Goal: Transaction & Acquisition: Purchase product/service

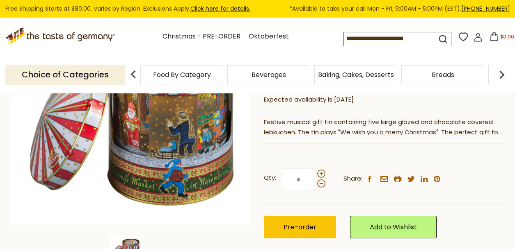
scroll to position [157, 0]
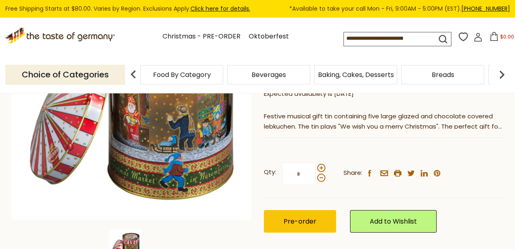
drag, startPoint x: 515, startPoint y: 16, endPoint x: 514, endPoint y: 39, distance: 23.0
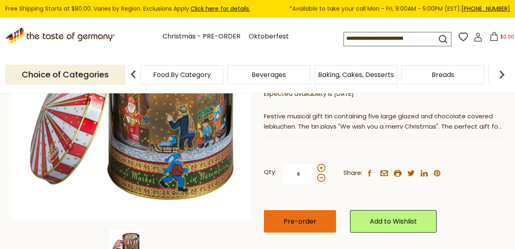
click at [295, 217] on span "Pre-order" at bounding box center [299, 221] width 33 height 9
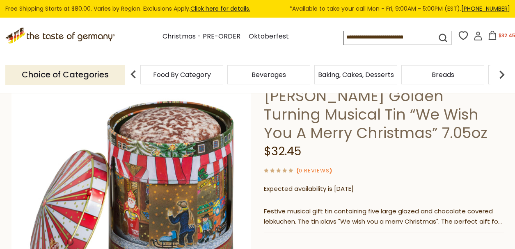
scroll to position [0, 0]
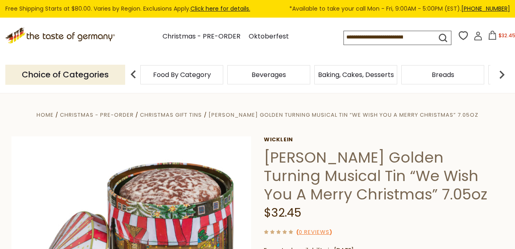
drag, startPoint x: 516, startPoint y: 9, endPoint x: 510, endPoint y: -2, distance: 12.3
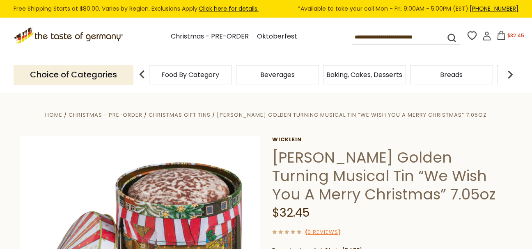
click at [510, 75] on img at bounding box center [510, 74] width 16 height 16
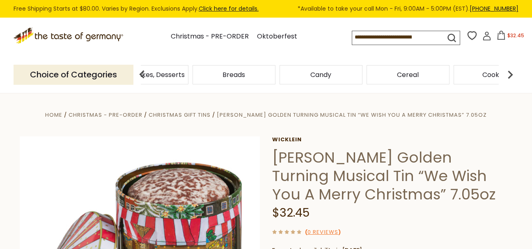
click at [510, 75] on img at bounding box center [510, 74] width 16 height 16
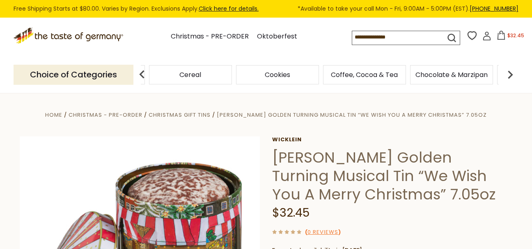
click at [510, 75] on img at bounding box center [510, 74] width 16 height 16
click at [172, 77] on span "Cookies" at bounding box center [168, 75] width 25 height 6
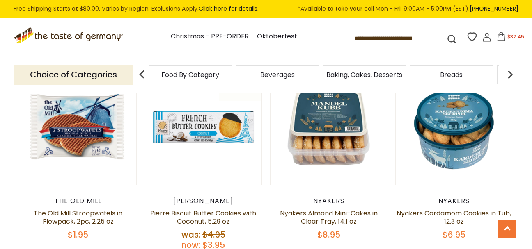
scroll to position [444, 0]
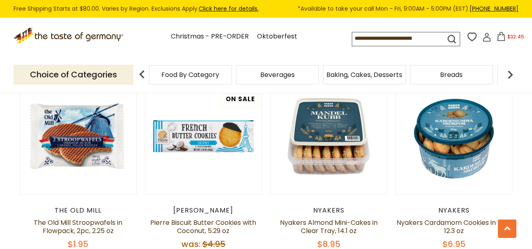
click at [510, 76] on img at bounding box center [510, 74] width 16 height 16
click at [123, 80] on div "Candy" at bounding box center [81, 74] width 83 height 19
click at [505, 80] on img at bounding box center [510, 74] width 16 height 16
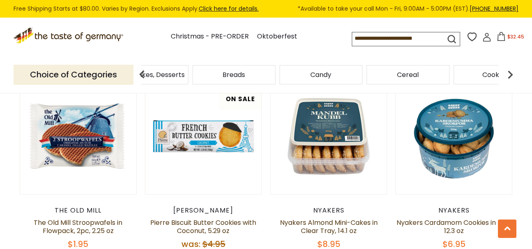
click at [164, 78] on span "Baking, Cakes, Desserts" at bounding box center [147, 75] width 76 height 6
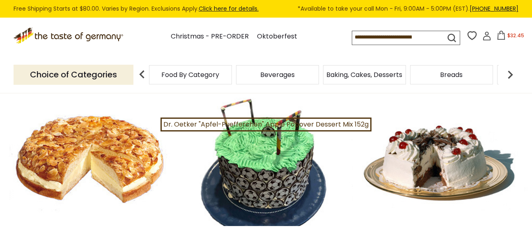
click at [509, 75] on img at bounding box center [510, 74] width 16 height 16
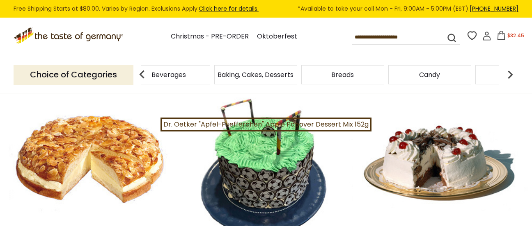
click at [123, 80] on div "Candy" at bounding box center [81, 74] width 83 height 19
click at [123, 80] on div "Baking, Cakes, Desserts" at bounding box center [81, 74] width 83 height 19
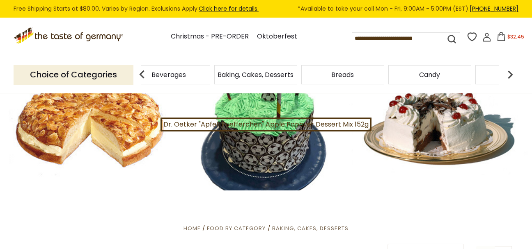
scroll to position [22, 0]
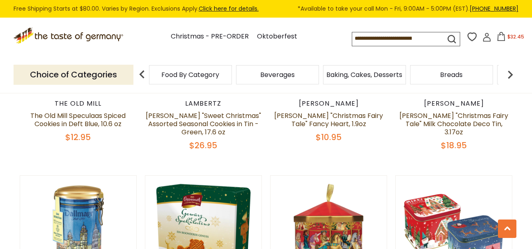
scroll to position [509, 0]
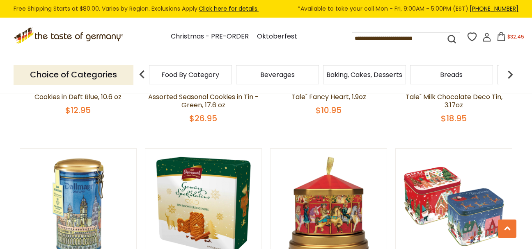
drag, startPoint x: 535, startPoint y: 9, endPoint x: 537, endPoint y: 55, distance: 46.0
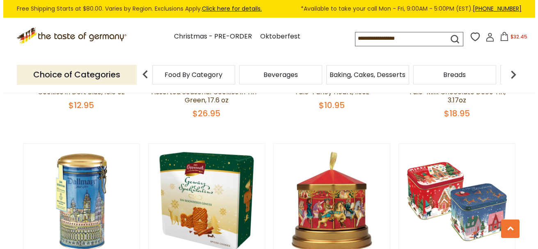
scroll to position [523, 0]
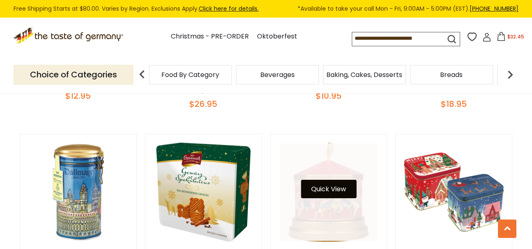
click at [331, 183] on button "Quick View" at bounding box center [328, 189] width 55 height 18
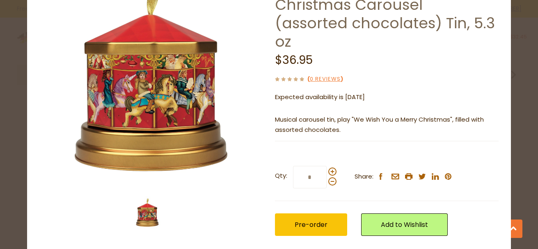
scroll to position [75, 0]
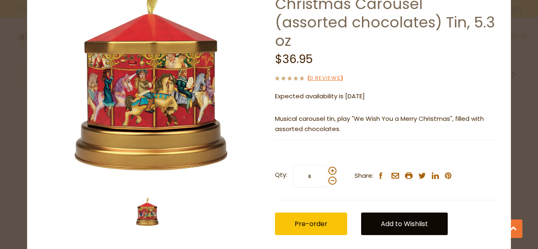
click at [400, 213] on link "Add to Wishlist" at bounding box center [404, 224] width 87 height 23
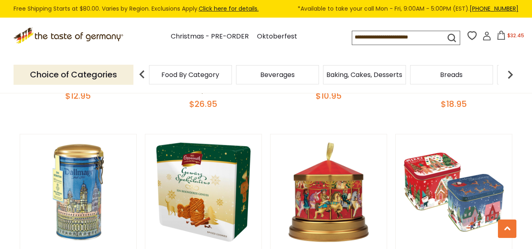
click at [503, 37] on icon at bounding box center [500, 35] width 9 height 9
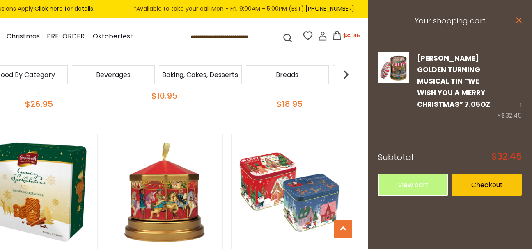
click at [517, 19] on icon at bounding box center [519, 20] width 6 height 6
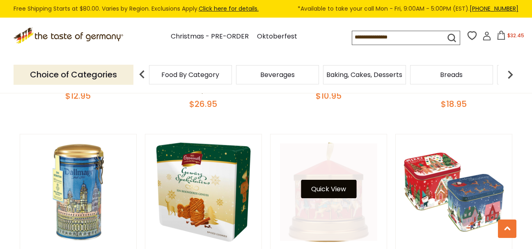
click at [330, 182] on button "Quick View" at bounding box center [328, 189] width 55 height 18
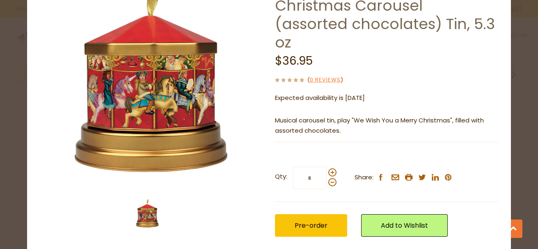
scroll to position [84, 0]
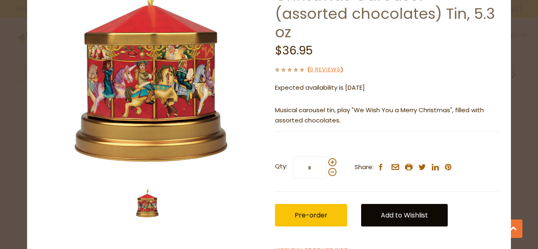
click at [391, 204] on link "Add to Wishlist" at bounding box center [404, 215] width 87 height 23
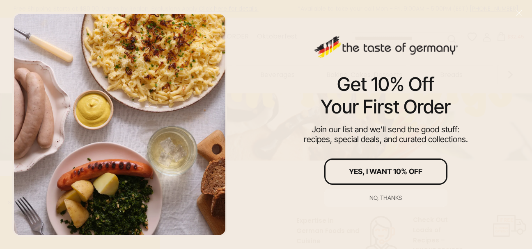
scroll to position [121, 0]
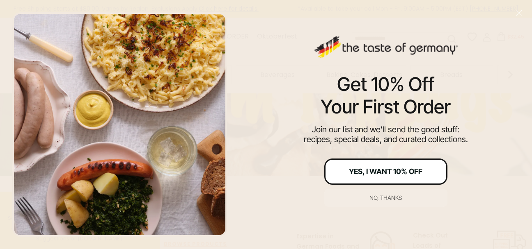
click at [379, 170] on div "Yes, I Want 10% Off" at bounding box center [385, 171] width 73 height 7
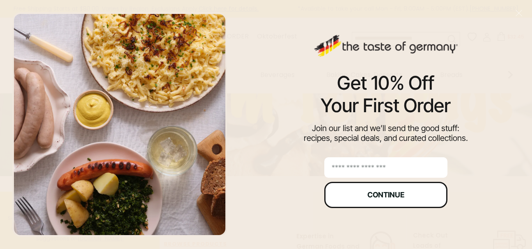
click at [396, 194] on div "Continue" at bounding box center [385, 195] width 37 height 7
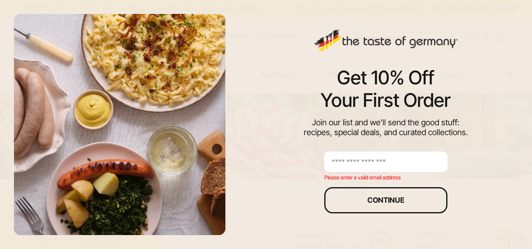
click at [390, 161] on input "email" at bounding box center [385, 162] width 123 height 21
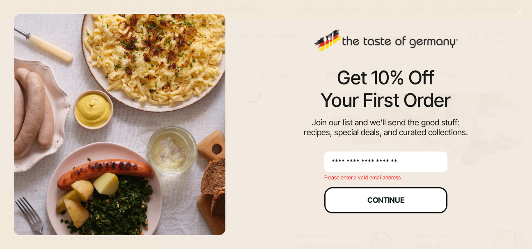
type input "**********"
click at [381, 204] on div "Continue" at bounding box center [385, 200] width 37 height 7
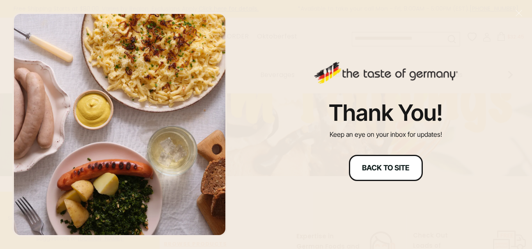
click at [383, 167] on div "Back to site" at bounding box center [385, 167] width 47 height 7
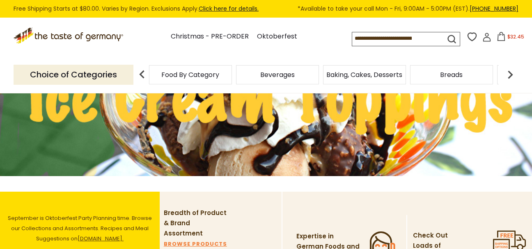
click at [487, 40] on icon at bounding box center [486, 37] width 9 height 9
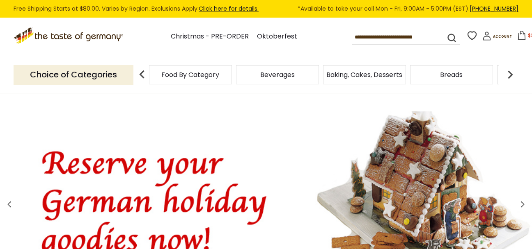
click at [145, 212] on img at bounding box center [266, 205] width 532 height 186
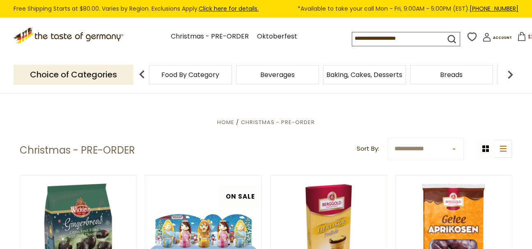
scroll to position [132, 0]
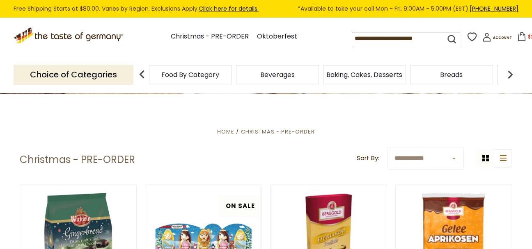
click at [428, 39] on input at bounding box center [391, 37] width 78 height 11
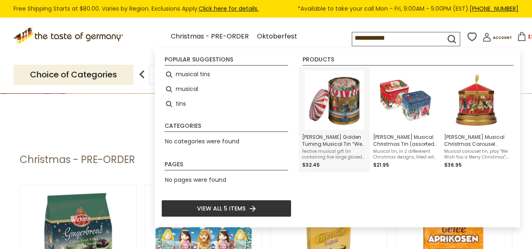
type input "**********"
click at [350, 104] on img "Wicklein Golden Turning Musical Tin “We Wish You A Merry Christmas” 7.05oz" at bounding box center [333, 100] width 59 height 59
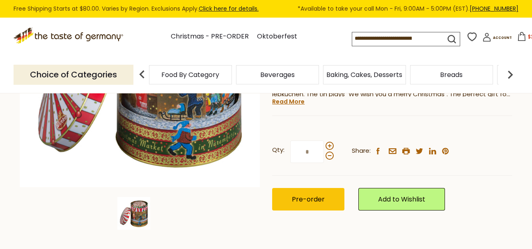
scroll to position [203, 0]
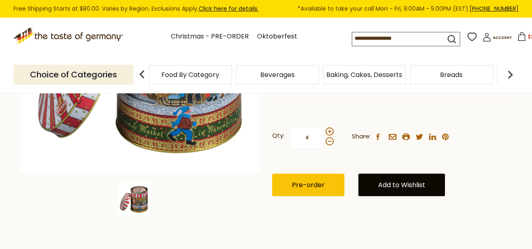
click at [421, 182] on link "Add to Wishlist" at bounding box center [401, 185] width 87 height 23
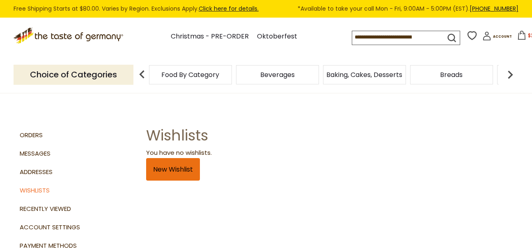
click at [179, 169] on link "New Wishlist" at bounding box center [173, 169] width 54 height 23
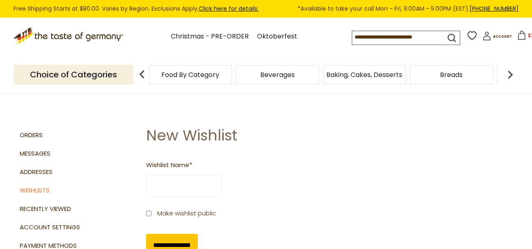
click at [176, 187] on input "Wishlist Name *" at bounding box center [183, 186] width 75 height 23
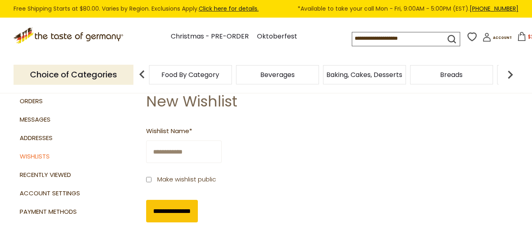
scroll to position [48, 0]
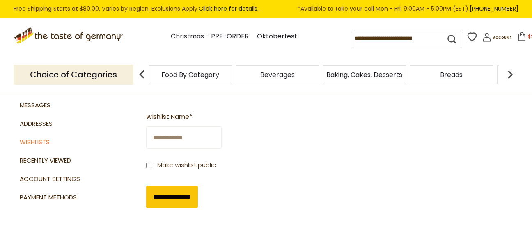
type input "**********"
click at [165, 199] on input "**********" at bounding box center [172, 197] width 52 height 23
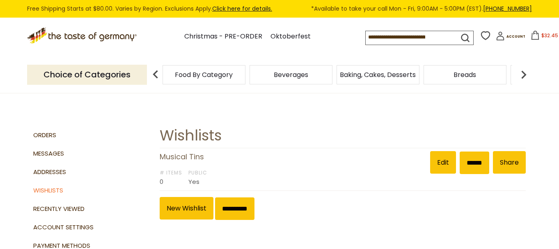
click at [531, 34] on span "$32.45" at bounding box center [549, 35] width 17 height 7
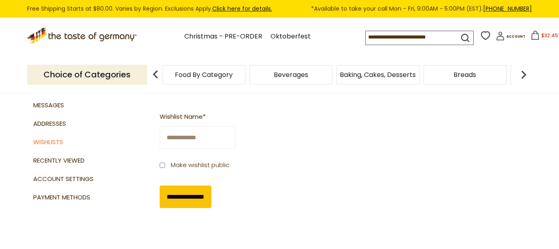
click at [379, 35] on input at bounding box center [405, 36] width 78 height 11
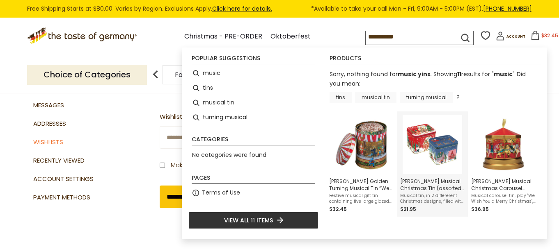
type input "**********"
click at [440, 142] on img "Windel Musical Christmas Tin (assorted chocolates), 2 designs, 4.9 oz" at bounding box center [431, 144] width 59 height 59
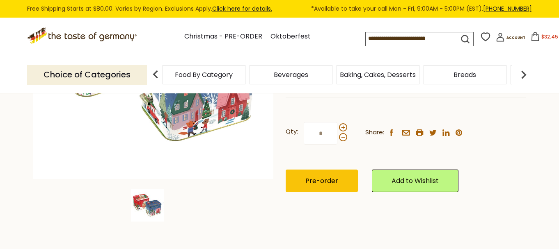
scroll to position [200, 0]
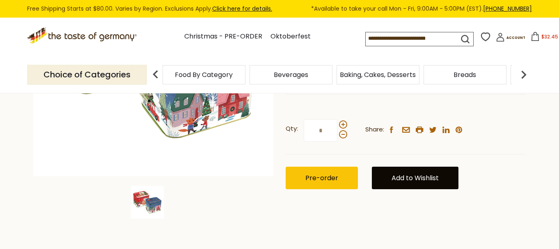
click at [420, 178] on link "Add to Wishlist" at bounding box center [415, 178] width 87 height 23
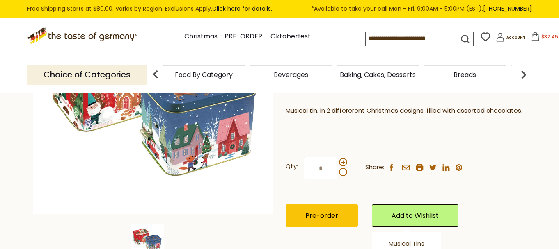
scroll to position [171, 0]
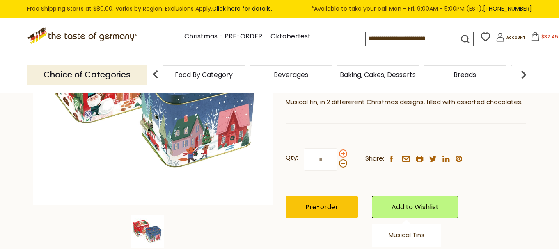
click at [342, 155] on span at bounding box center [343, 154] width 8 height 8
click at [337, 155] on input "*" at bounding box center [321, 159] width 34 height 23
click at [341, 164] on span at bounding box center [343, 164] width 8 height 8
click at [337, 164] on input "*" at bounding box center [321, 159] width 34 height 23
type input "*"
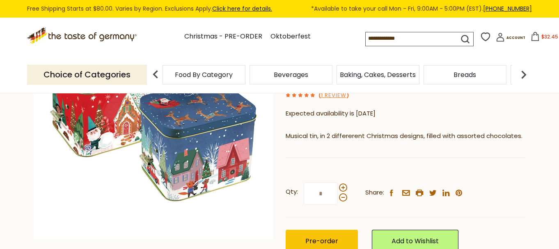
scroll to position [183, 0]
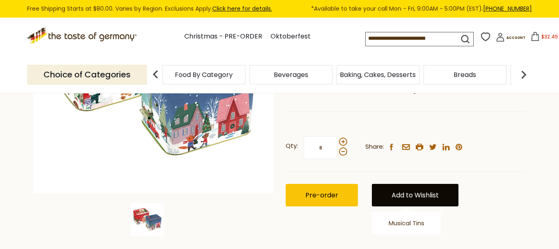
click at [424, 194] on link "Add to Wishlist" at bounding box center [415, 195] width 87 height 23
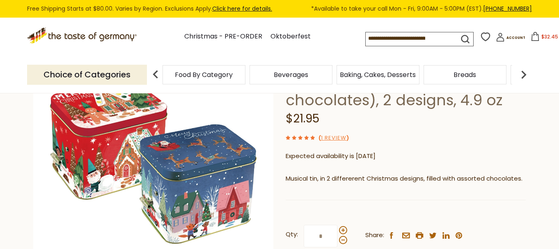
scroll to position [80, 0]
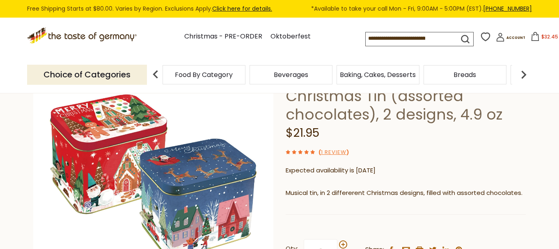
click at [532, 37] on icon at bounding box center [534, 36] width 9 height 9
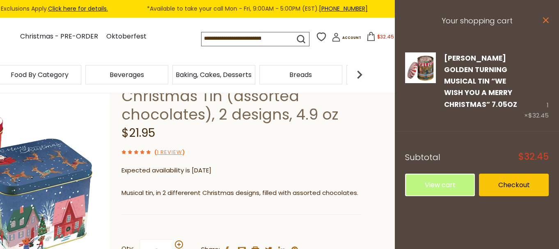
click at [546, 21] on icon "close" at bounding box center [545, 20] width 6 height 6
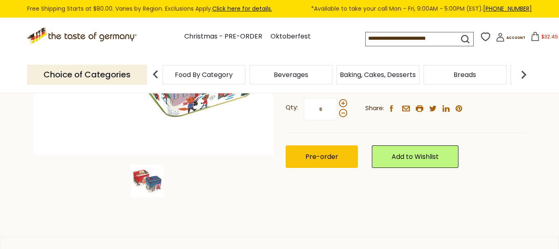
scroll to position [210, 0]
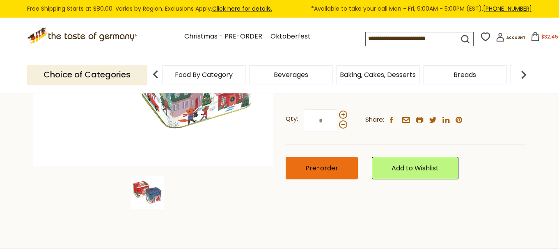
click at [327, 164] on span "Pre-order" at bounding box center [321, 168] width 33 height 9
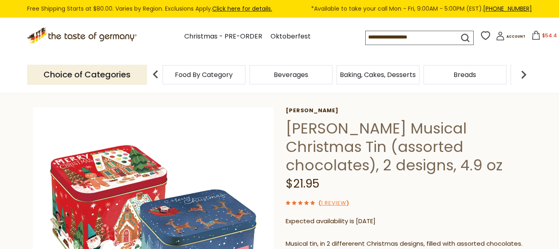
scroll to position [0, 0]
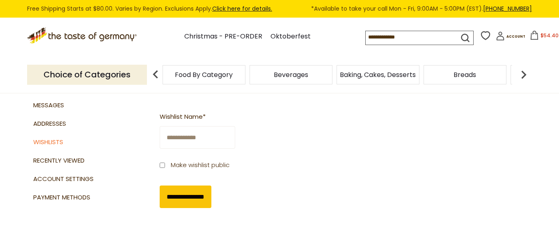
scroll to position [48, 0]
click at [548, 34] on span "$54.4" at bounding box center [549, 35] width 15 height 7
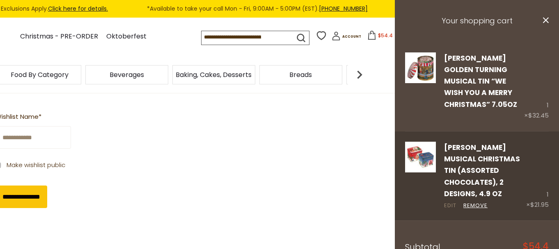
click at [448, 207] on link "Edit" at bounding box center [450, 206] width 12 height 9
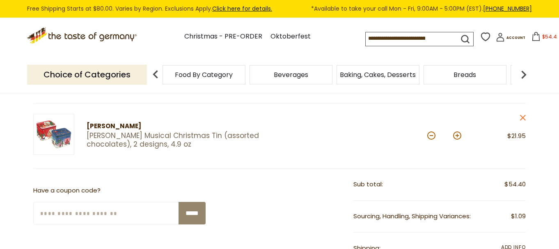
scroll to position [135, 0]
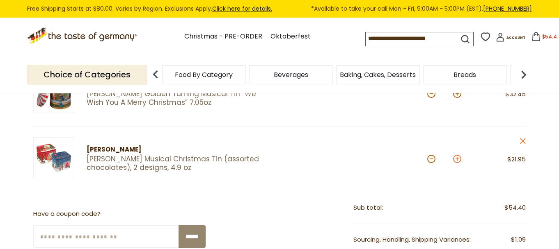
click at [456, 160] on button at bounding box center [457, 159] width 8 height 8
type input "*"
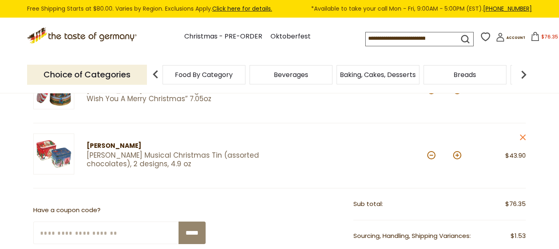
scroll to position [131, 0]
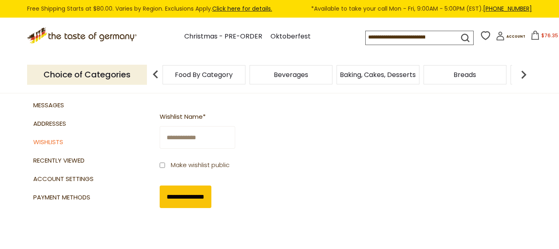
click at [532, 33] on icon at bounding box center [534, 35] width 9 height 9
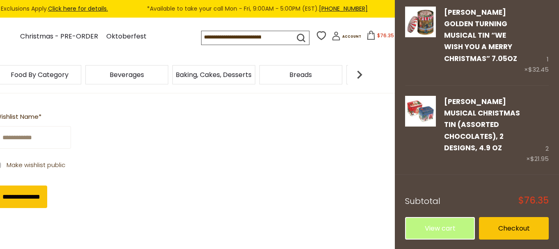
scroll to position [47, 0]
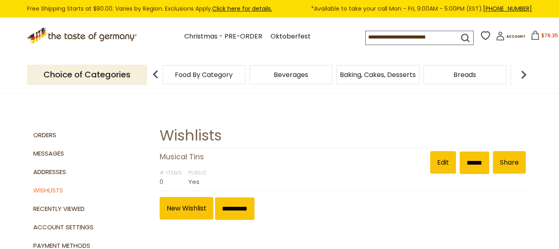
click at [424, 34] on input at bounding box center [405, 36] width 78 height 11
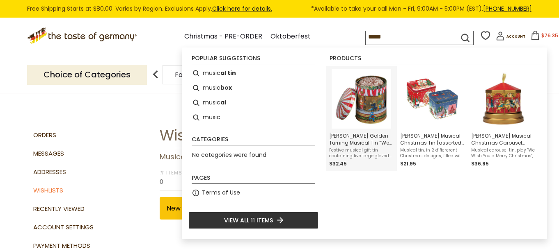
type input "*****"
click at [377, 110] on img "Wicklein Golden Turning Musical Tin “We Wish You A Merry Christmas” 7.05oz" at bounding box center [360, 98] width 59 height 59
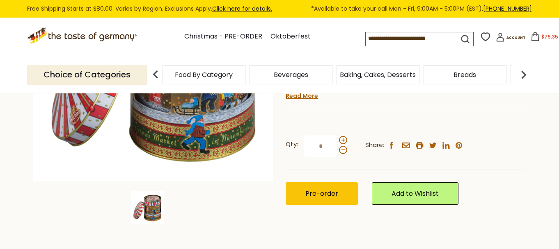
scroll to position [192, 0]
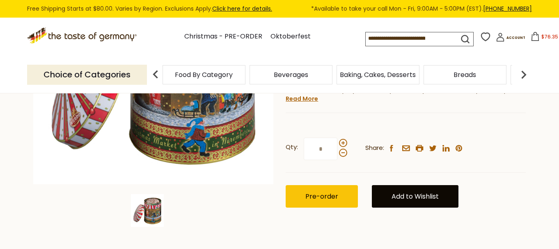
click at [413, 199] on link "Add to Wishlist" at bounding box center [415, 196] width 87 height 23
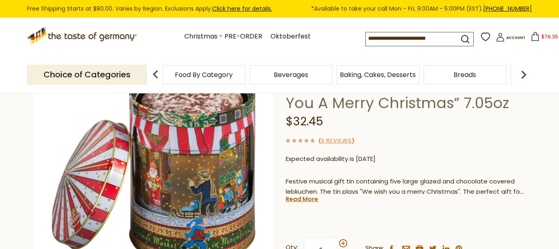
scroll to position [89, 0]
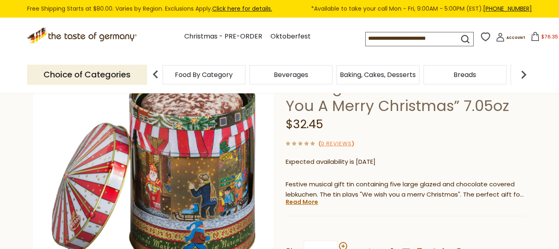
click at [533, 37] on icon at bounding box center [534, 36] width 9 height 9
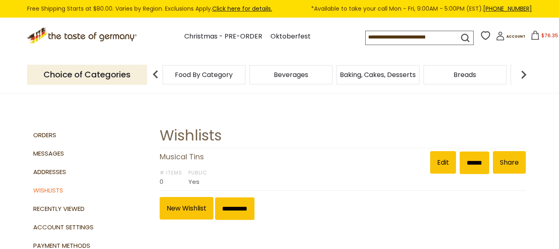
click at [375, 39] on input at bounding box center [405, 36] width 78 height 11
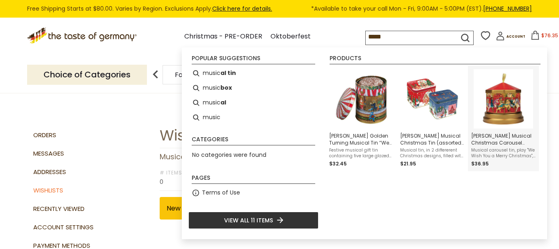
type input "*****"
click at [496, 106] on img "Windel Musical Christmas Carousel (assorted chocolates) Tin, 5.3 oz" at bounding box center [502, 98] width 59 height 59
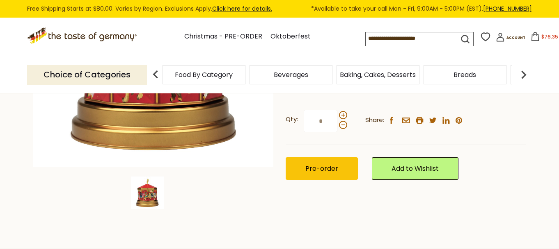
scroll to position [218, 0]
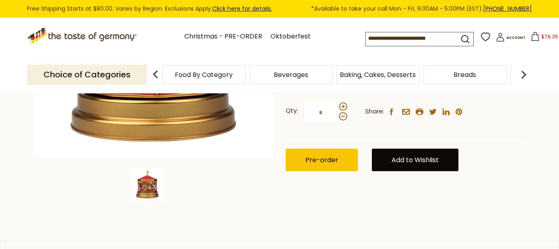
click at [425, 154] on link "Add to Wishlist" at bounding box center [415, 160] width 87 height 23
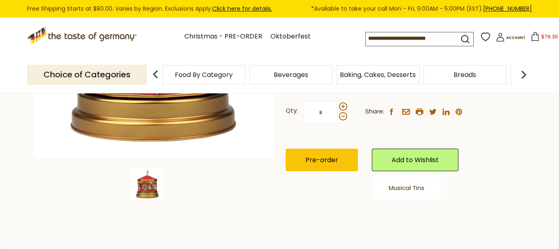
click at [541, 37] on span "$76.35" at bounding box center [549, 36] width 17 height 7
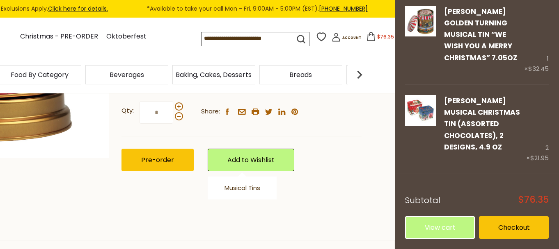
scroll to position [0, 0]
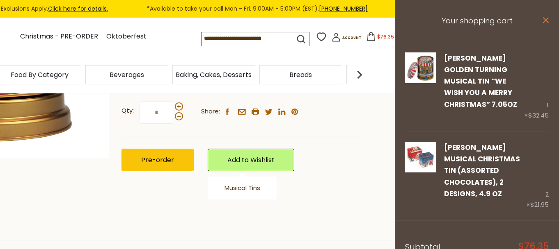
click at [542, 21] on icon "close" at bounding box center [545, 20] width 6 height 6
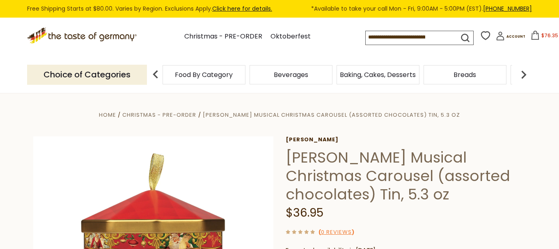
click at [544, 38] on span "$76.35" at bounding box center [549, 35] width 17 height 7
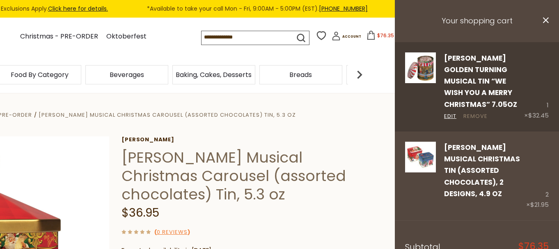
click at [475, 114] on link "Remove" at bounding box center [475, 116] width 24 height 9
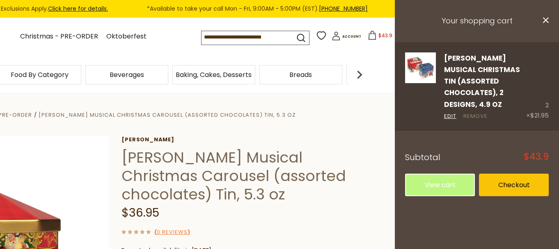
click at [479, 116] on link "Remove" at bounding box center [475, 116] width 24 height 9
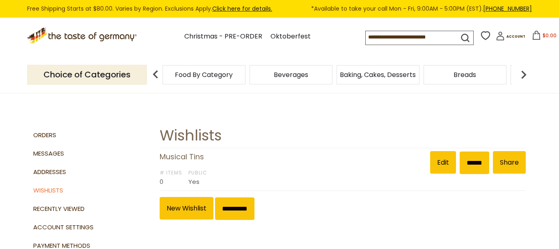
click at [385, 41] on input at bounding box center [405, 36] width 78 height 11
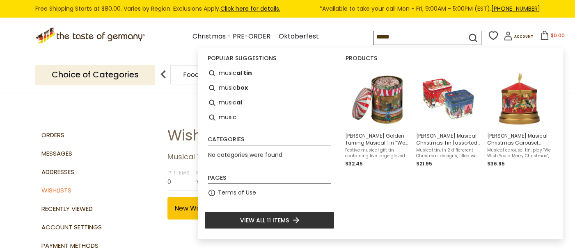
type input "*****"
click at [276, 222] on span "View all 11 items" at bounding box center [264, 220] width 49 height 9
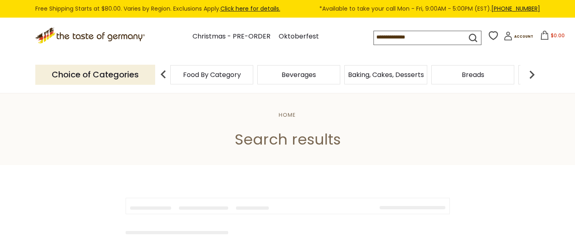
type input "*****"
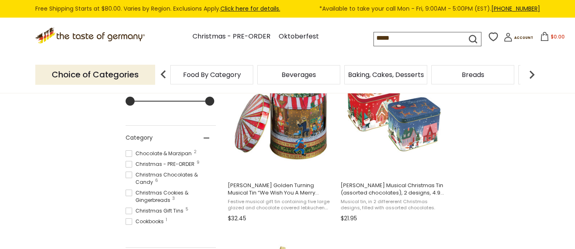
scroll to position [167, 0]
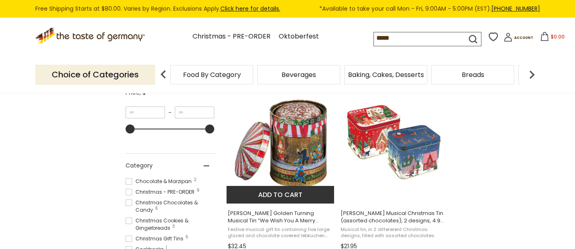
click at [313, 147] on img "Wicklein Golden Turning Musical Tin “We Wish You A Merry Christmas” 7.05oz" at bounding box center [280, 142] width 109 height 109
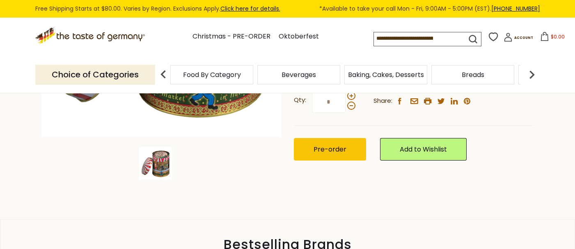
scroll to position [245, 0]
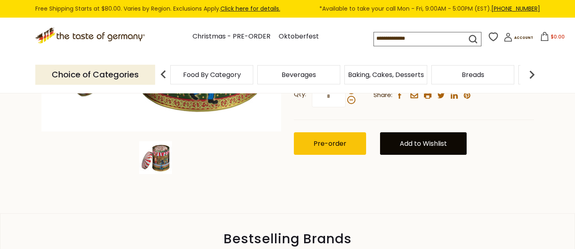
click at [431, 146] on link "Add to Wishlist" at bounding box center [423, 143] width 87 height 23
click at [428, 144] on link "Add to Wishlist" at bounding box center [423, 143] width 87 height 23
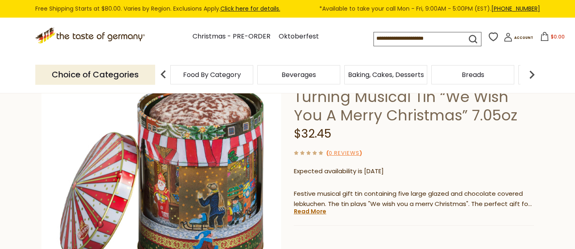
scroll to position [70, 0]
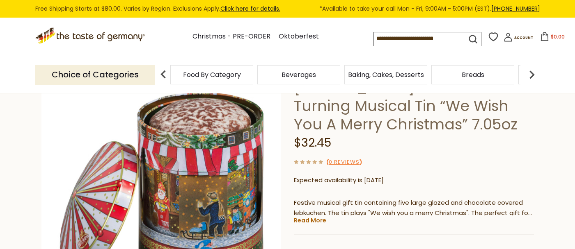
click at [541, 38] on icon at bounding box center [544, 36] width 9 height 9
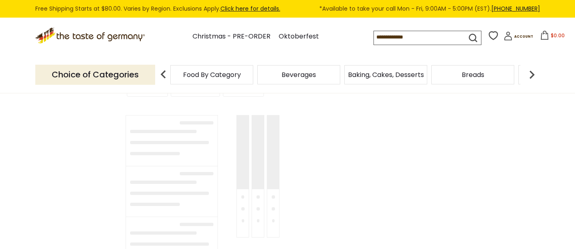
type input "*****"
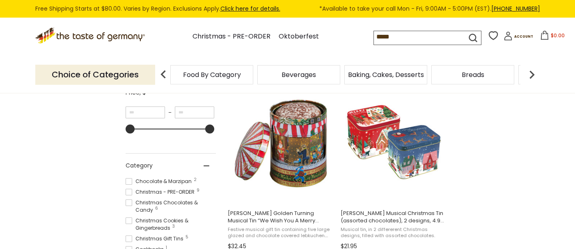
click at [96, 54] on div ".st0{fill:#EDD300;} .st1{fill:#D33E21;}" at bounding box center [90, 37] width 111 height 38
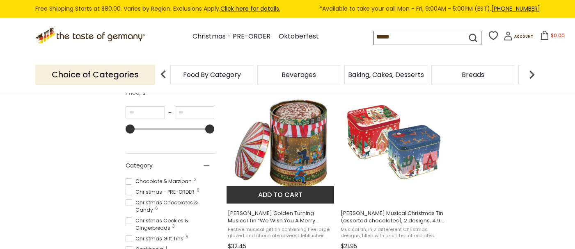
click at [309, 194] on button "Add to cart" at bounding box center [280, 195] width 108 height 18
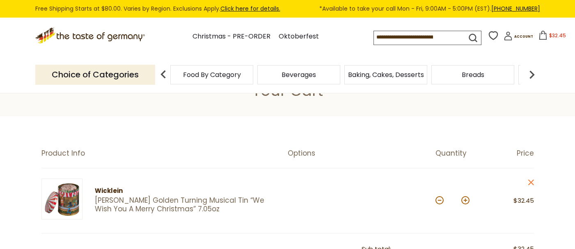
scroll to position [26, 0]
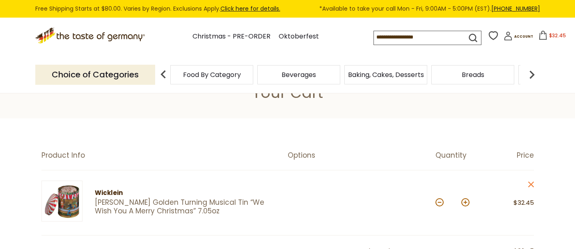
click at [495, 34] on icon at bounding box center [493, 36] width 12 height 12
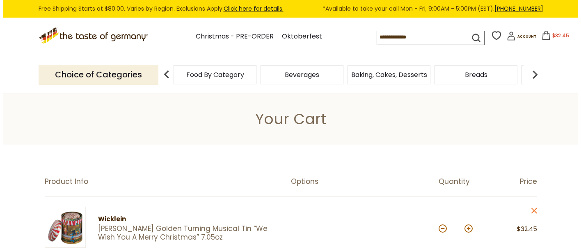
scroll to position [26, 0]
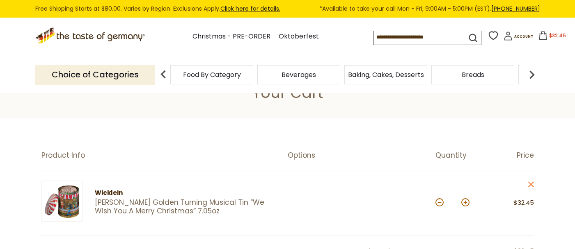
click at [530, 182] on icon "close" at bounding box center [531, 185] width 6 height 6
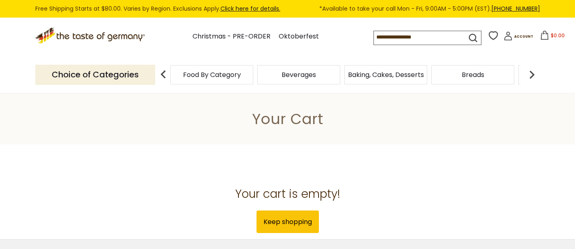
scroll to position [26, 0]
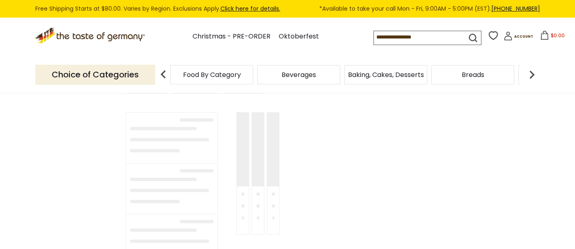
type input "*****"
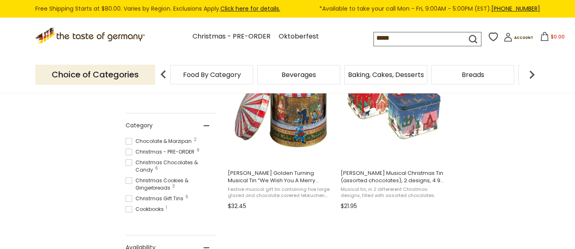
scroll to position [202, 0]
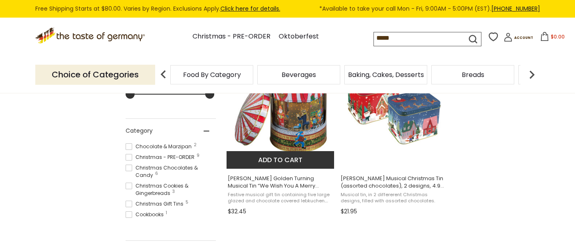
click at [299, 114] on img "Wicklein Golden Turning Musical Tin “We Wish You A Merry Christmas” 7.05oz" at bounding box center [280, 107] width 109 height 109
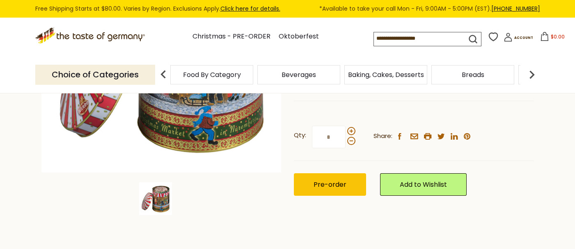
scroll to position [190, 0]
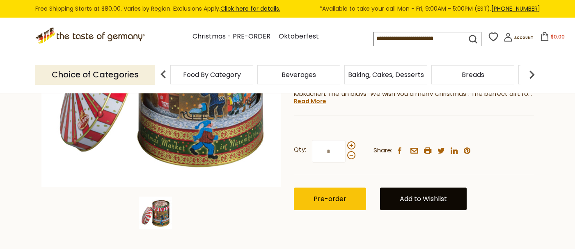
click at [420, 199] on link "Add to Wishlist" at bounding box center [423, 199] width 87 height 23
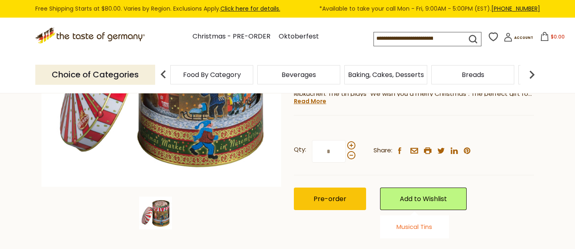
click at [417, 227] on link "Musical Tins" at bounding box center [414, 227] width 36 height 9
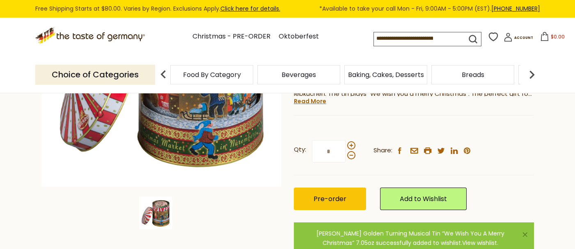
click at [462, 243] on link "View wishlist" at bounding box center [479, 243] width 35 height 8
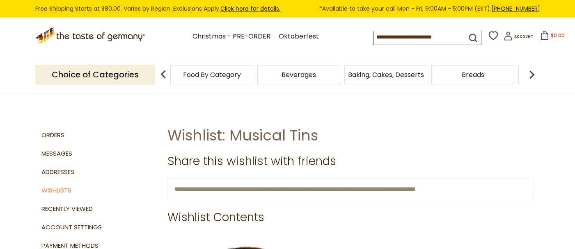
click at [494, 37] on icon at bounding box center [493, 36] width 12 height 12
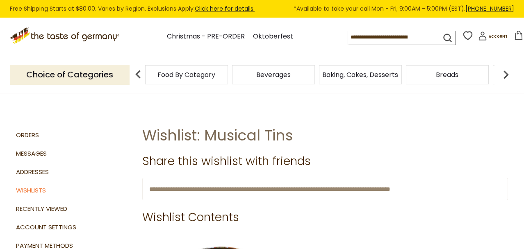
click at [355, 34] on input at bounding box center [387, 36] width 78 height 11
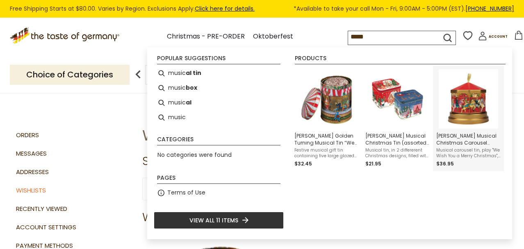
type input "*****"
click at [468, 107] on img "Windel Musical Christmas Carousel (assorted chocolates) Tin, 5.3 oz" at bounding box center [468, 98] width 59 height 59
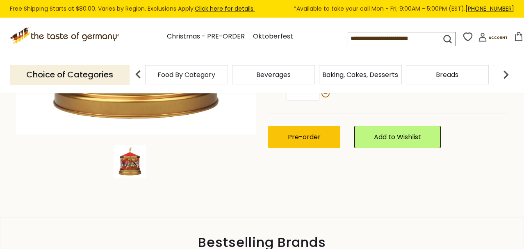
scroll to position [238, 0]
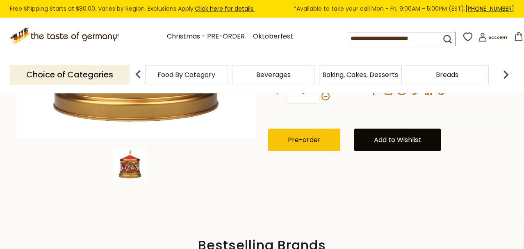
click at [403, 139] on link "Add to Wishlist" at bounding box center [397, 140] width 87 height 23
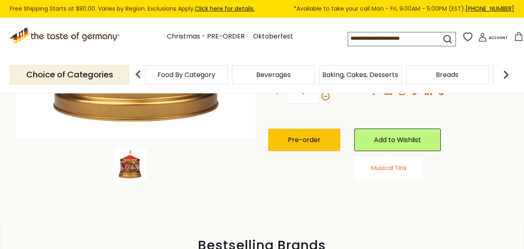
click at [395, 170] on link "Musical Tins" at bounding box center [389, 168] width 36 height 9
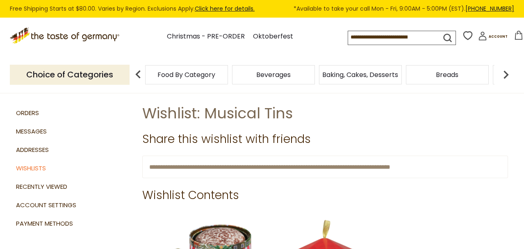
scroll to position [21, 0]
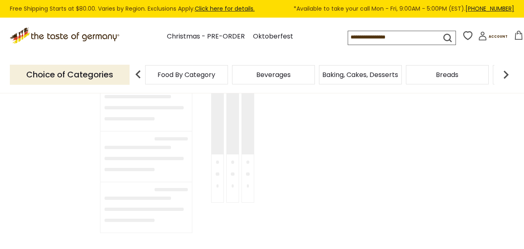
type input "*****"
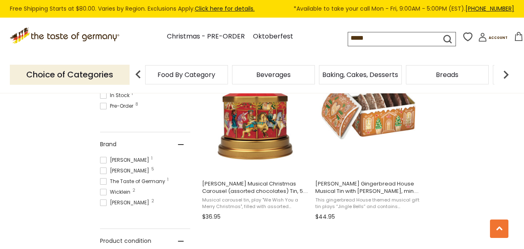
scroll to position [392, 0]
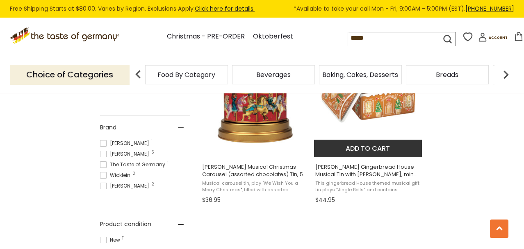
click at [377, 112] on img "Wicklein Gingerbread House Musical Tin with Elisen Lebkuchen, min. 25% nuts, 10…" at bounding box center [368, 96] width 109 height 109
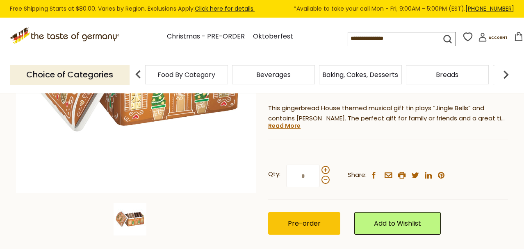
scroll to position [186, 0]
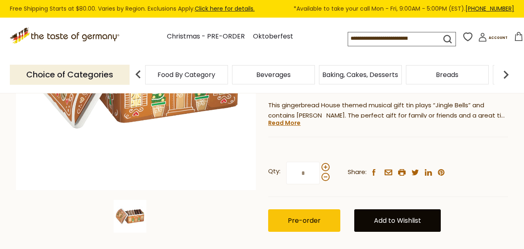
click at [384, 216] on link "Add to Wishlist" at bounding box center [397, 221] width 87 height 23
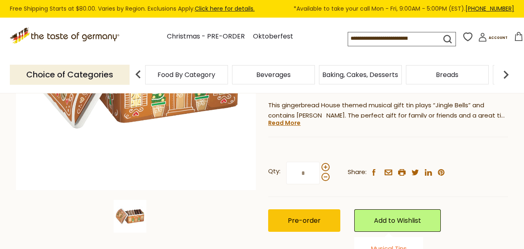
click at [386, 247] on link "Musical Tins" at bounding box center [389, 248] width 36 height 9
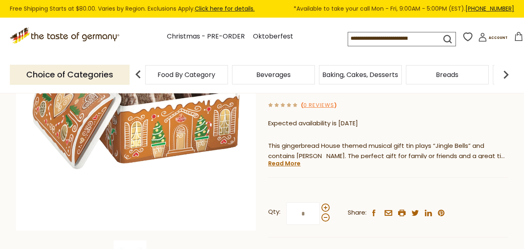
scroll to position [94, 0]
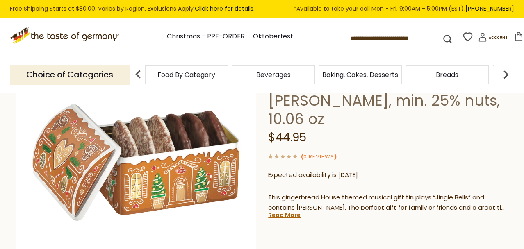
click at [468, 39] on icon at bounding box center [468, 37] width 12 height 12
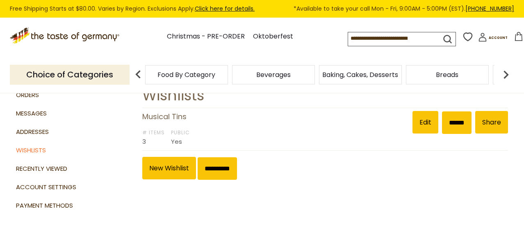
scroll to position [41, 0]
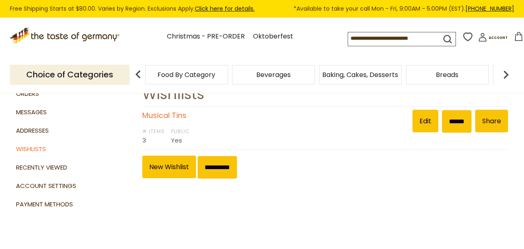
click at [165, 116] on link "Musical Tins" at bounding box center [164, 115] width 44 height 10
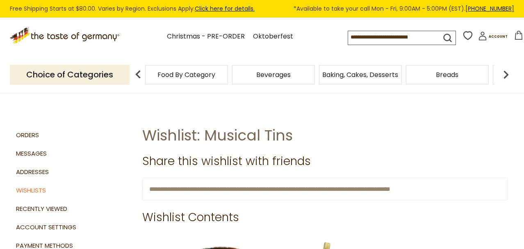
drag, startPoint x: 523, startPoint y: 43, endPoint x: 529, endPoint y: 66, distance: 23.3
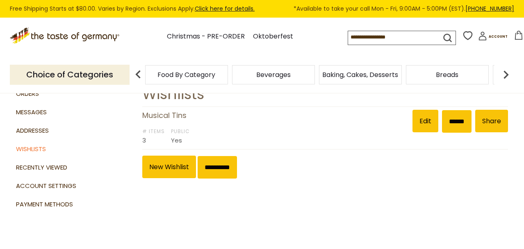
scroll to position [41, 0]
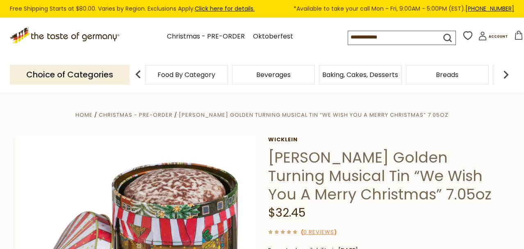
scroll to position [204, 0]
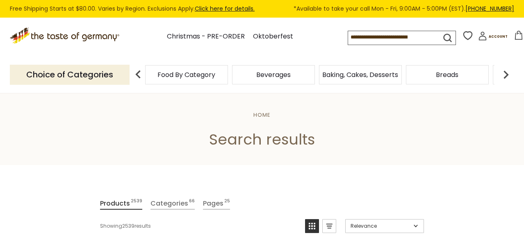
click at [361, 38] on input at bounding box center [387, 36] width 78 height 11
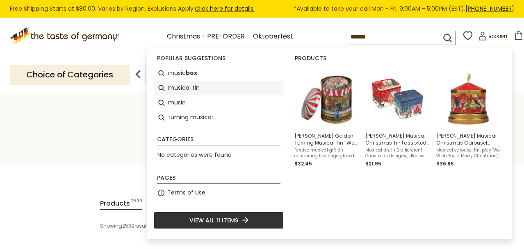
click at [195, 89] on li "musical tin" at bounding box center [219, 88] width 130 height 15
type input "**********"
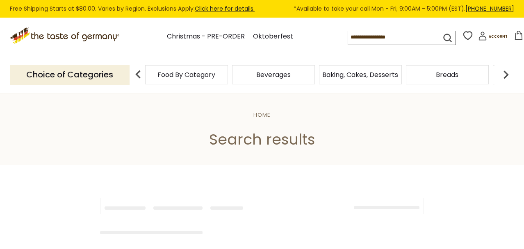
type input "**********"
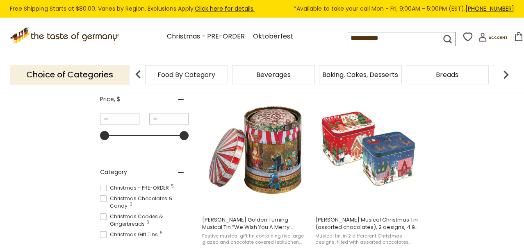
scroll to position [166, 0]
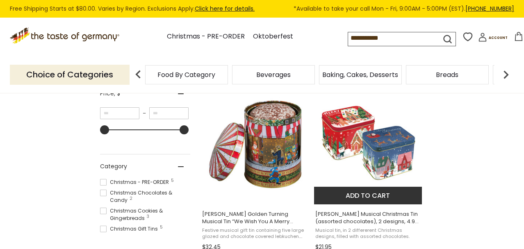
click at [387, 154] on img "Windel Musical Christmas Tin (assorted chocolates), 2 designs, 4.9 oz" at bounding box center [368, 143] width 109 height 109
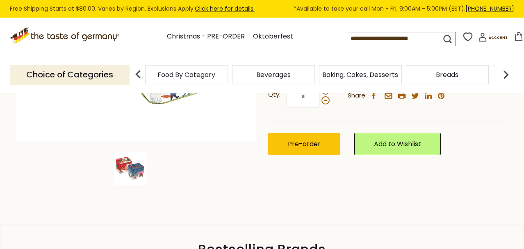
scroll to position [223, 0]
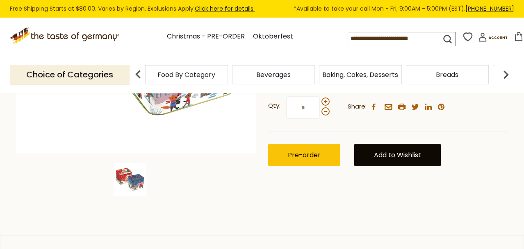
click at [400, 153] on link "Add to Wishlist" at bounding box center [397, 155] width 87 height 23
click at [404, 157] on link "Add to Wishlist" at bounding box center [397, 155] width 87 height 23
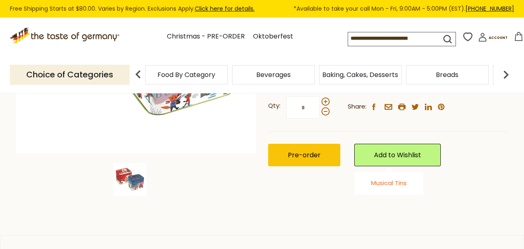
click at [396, 183] on link "Musical Tins" at bounding box center [389, 183] width 36 height 9
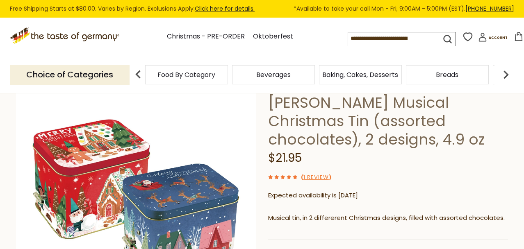
scroll to position [83, 0]
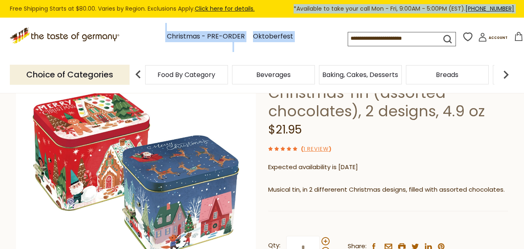
drag, startPoint x: 525, startPoint y: 51, endPoint x: 517, endPoint y: 13, distance: 39.1
click at [517, 12] on header "Free Shipping Starts at $80.00. Varies by Region. Exclusions Apply. Click here …" at bounding box center [262, 47] width 524 height 94
drag, startPoint x: 523, startPoint y: 34, endPoint x: 528, endPoint y: 65, distance: 31.6
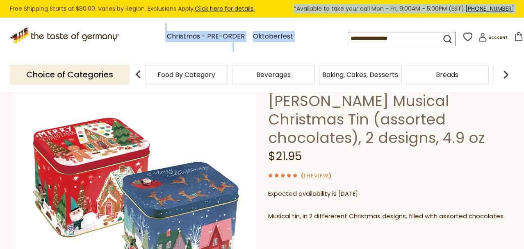
scroll to position [0, 0]
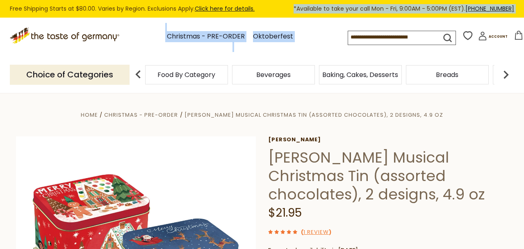
click at [469, 37] on icon at bounding box center [468, 36] width 12 height 12
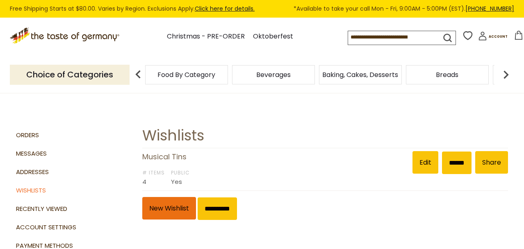
scroll to position [16, 0]
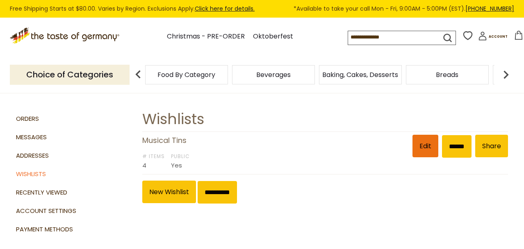
click at [424, 143] on link "Edit" at bounding box center [426, 146] width 26 height 23
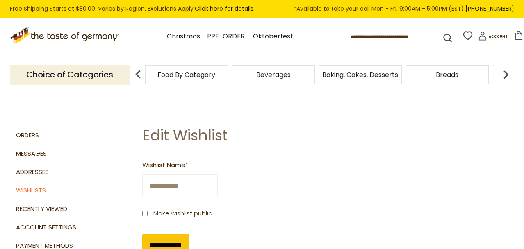
click at [468, 37] on icon at bounding box center [468, 36] width 12 height 12
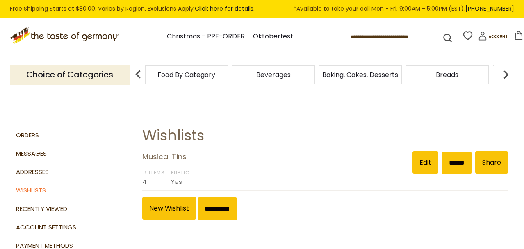
click at [468, 37] on icon at bounding box center [468, 36] width 12 height 12
click at [170, 158] on link "Musical Tins" at bounding box center [164, 157] width 44 height 10
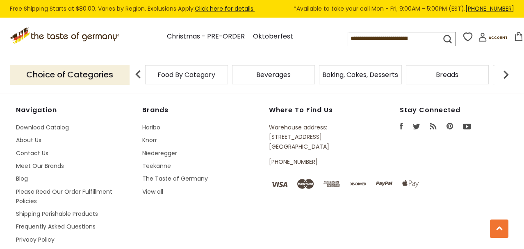
scroll to position [744, 0]
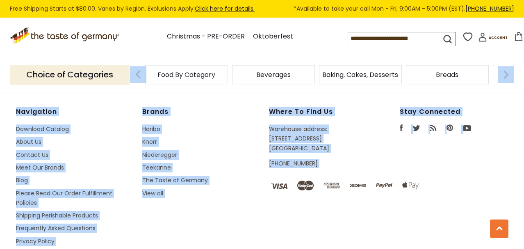
drag, startPoint x: 521, startPoint y: 151, endPoint x: 522, endPoint y: 57, distance: 93.9
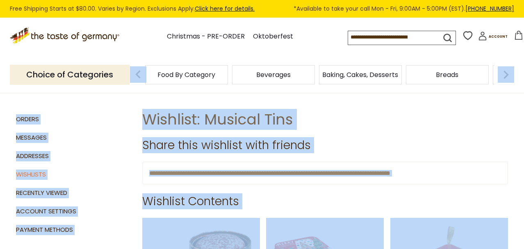
scroll to position [0, 0]
